Goal: Task Accomplishment & Management: Use online tool/utility

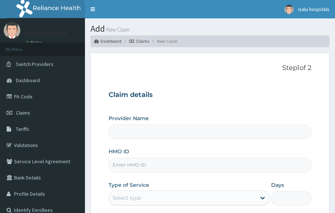
type input "Isalu Hospital Limited"
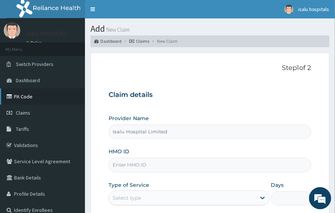
click at [24, 99] on link "PA Code" at bounding box center [42, 97] width 85 height 16
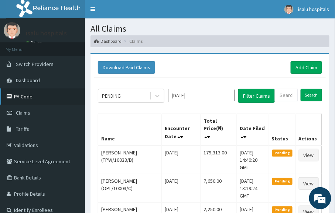
click at [28, 93] on link "PA Code" at bounding box center [42, 97] width 85 height 16
